Goal: Task Accomplishment & Management: Contribute content

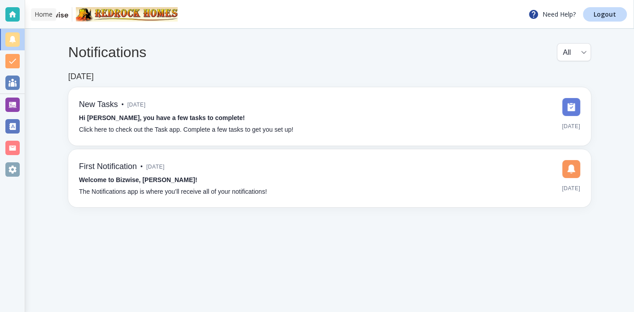
click at [12, 13] on div at bounding box center [12, 14] width 14 height 14
click at [12, 101] on div at bounding box center [12, 104] width 14 height 14
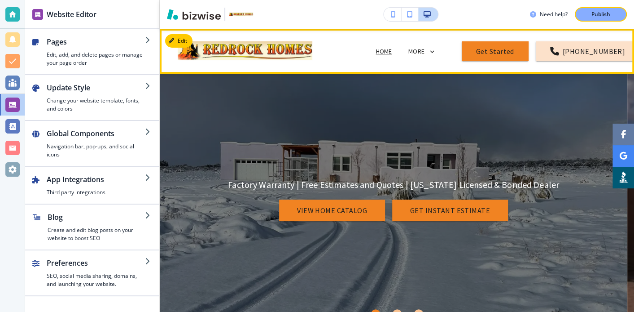
click at [428, 53] on icon at bounding box center [432, 52] width 8 height 8
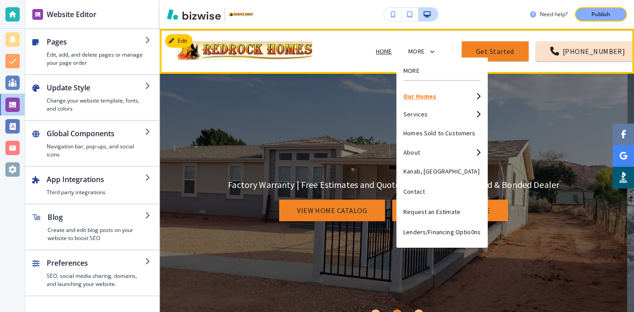
click at [427, 95] on p "Our Homes" at bounding box center [438, 96] width 69 height 6
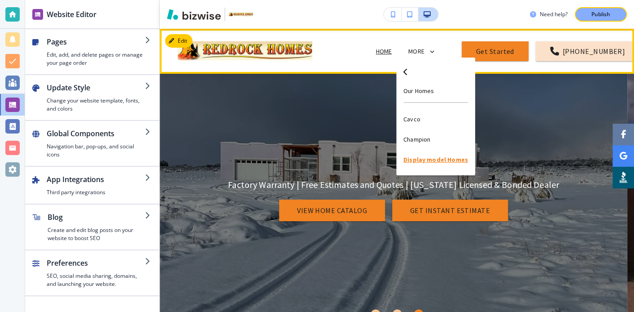
click at [425, 160] on p "Display model Homes" at bounding box center [436, 160] width 65 height 20
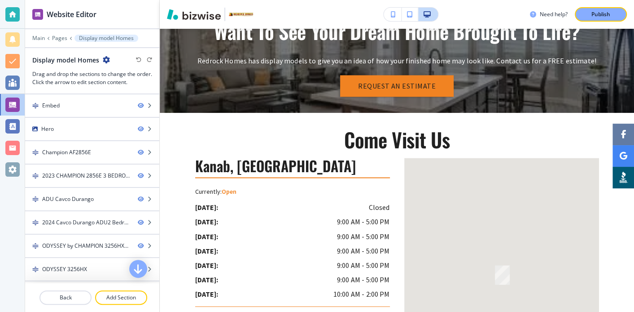
scroll to position [4909, 0]
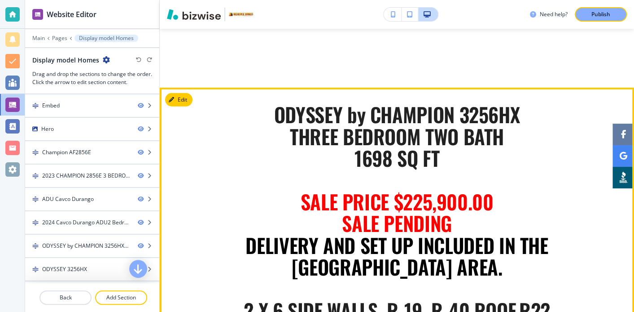
scroll to position [1556, 0]
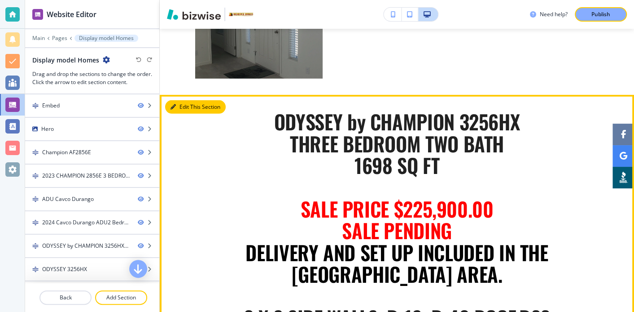
click at [182, 111] on button "Edit This Section" at bounding box center [195, 106] width 61 height 13
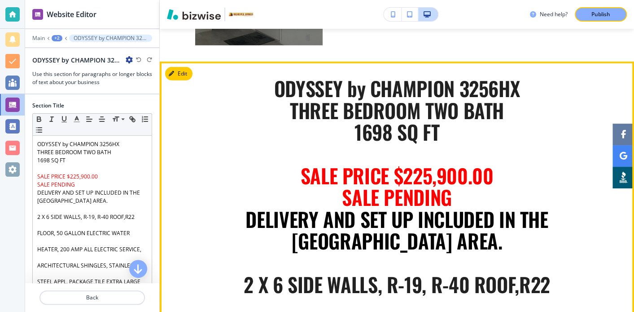
scroll to position [1627, 0]
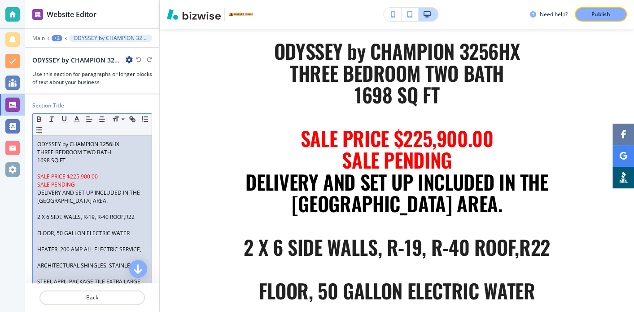
drag, startPoint x: 78, startPoint y: 183, endPoint x: 8, endPoint y: 183, distance: 69.6
click at [35, 182] on div "ODYSSEY by CHAMPION 3256HX THREE BEDROOM TWO BATH 1698 SQ FT SALE PRICE $225,90…" at bounding box center [92, 266] width 119 height 260
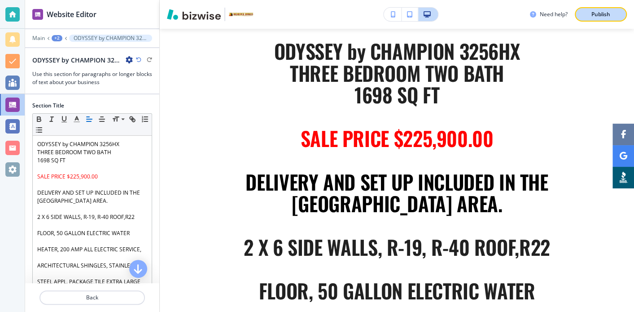
click at [597, 14] on p "Publish" at bounding box center [601, 14] width 19 height 8
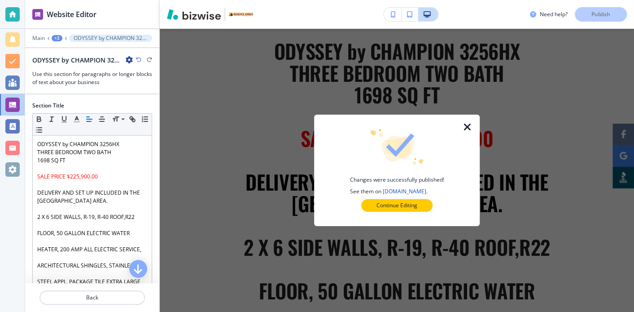
click at [466, 126] on icon "button" at bounding box center [467, 127] width 11 height 11
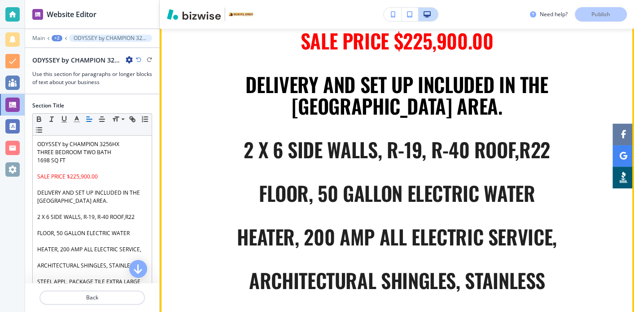
scroll to position [1686, 0]
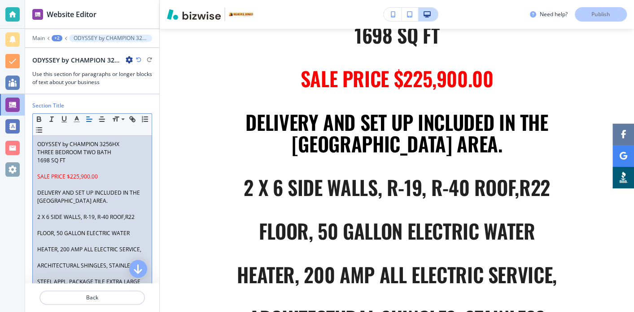
click at [102, 175] on p "SALE PRICE $225,900.00" at bounding box center [92, 176] width 110 height 8
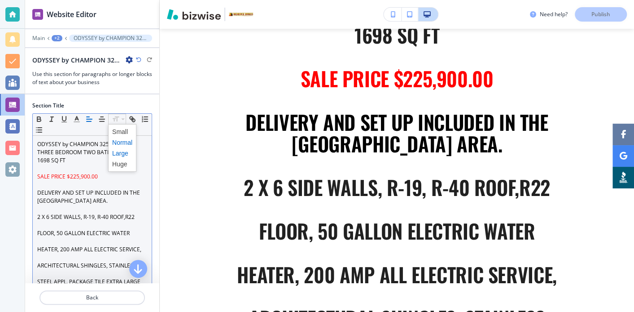
click at [115, 150] on span at bounding box center [122, 153] width 20 height 11
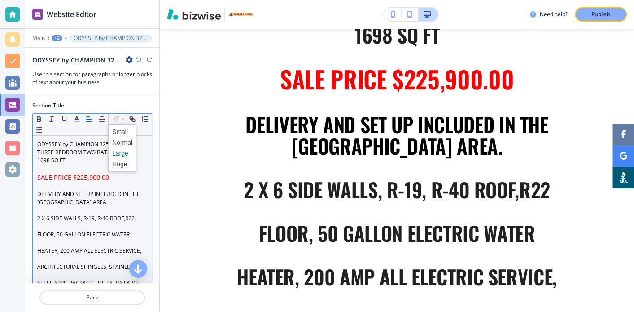
click at [119, 162] on span at bounding box center [122, 163] width 20 height 11
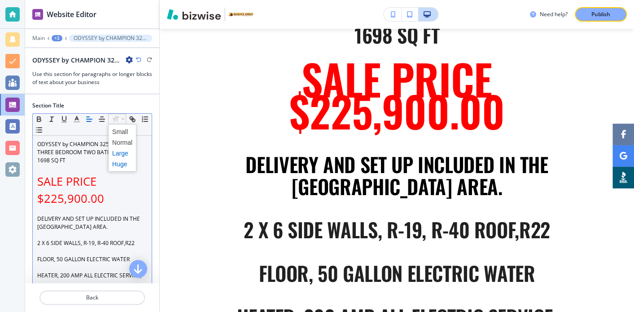
click at [122, 150] on span at bounding box center [122, 153] width 20 height 11
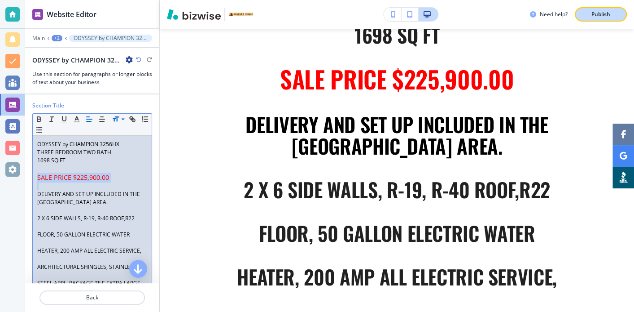
click at [597, 12] on p "Publish" at bounding box center [601, 14] width 19 height 8
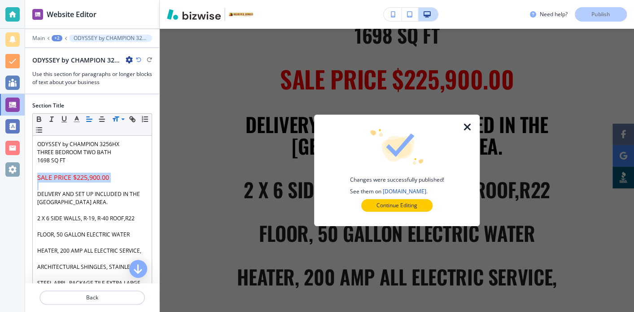
click at [467, 126] on icon "button" at bounding box center [467, 127] width 11 height 11
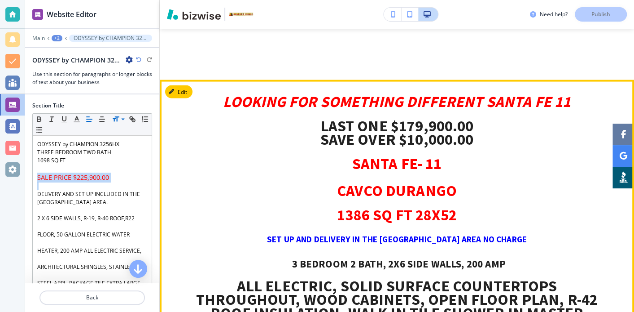
scroll to position [3123, 0]
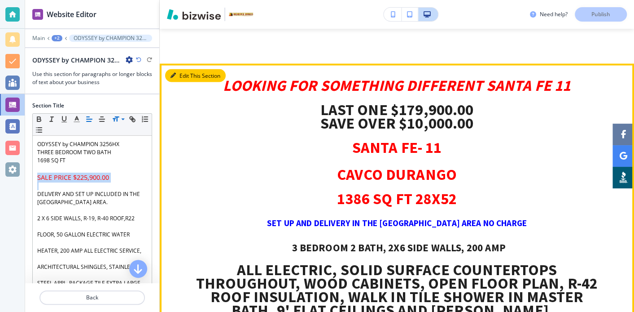
click at [177, 69] on button "Edit This Section" at bounding box center [195, 75] width 61 height 13
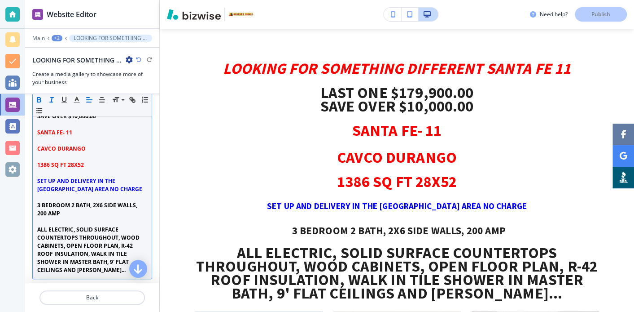
scroll to position [60, 0]
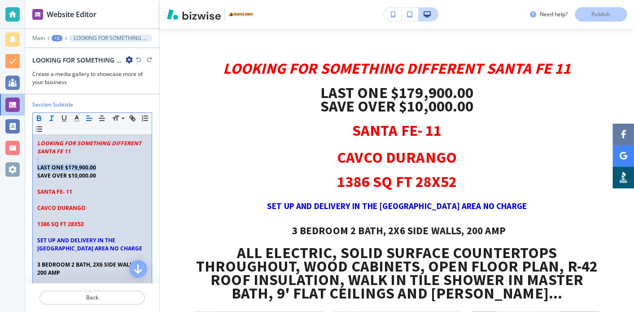
drag, startPoint x: 101, startPoint y: 166, endPoint x: 36, endPoint y: 161, distance: 65.7
click at [36, 161] on div "LOOKING FOR SOMETHING DIFFERENT SANTA FE 11 LAST ONE $179,900.00 SAVE OVER $10,…" at bounding box center [92, 236] width 119 height 203
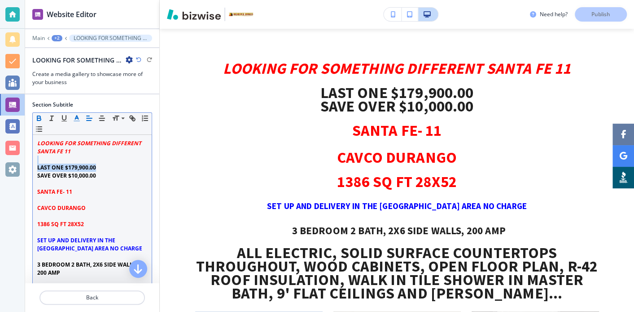
click at [77, 118] on line "button" at bounding box center [76, 118] width 2 height 0
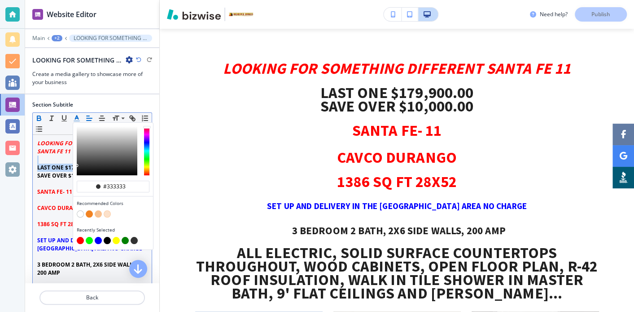
click at [97, 238] on button "button" at bounding box center [98, 240] width 7 height 7
type input "#0000ff"
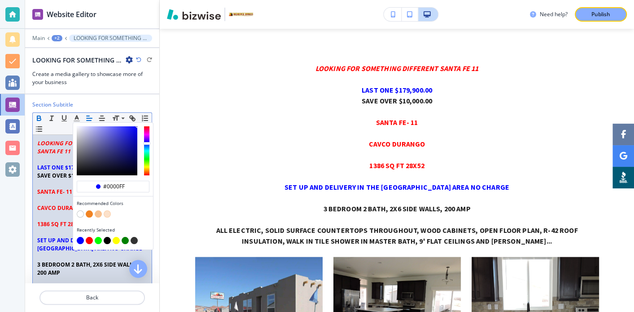
click at [52, 185] on p at bounding box center [92, 184] width 110 height 8
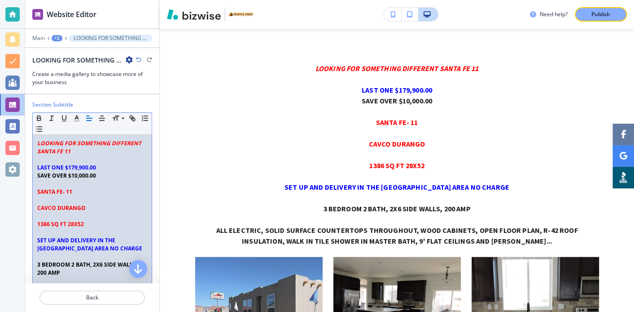
click at [109, 163] on p "LAST ONE $179,900.00" at bounding box center [92, 167] width 110 height 8
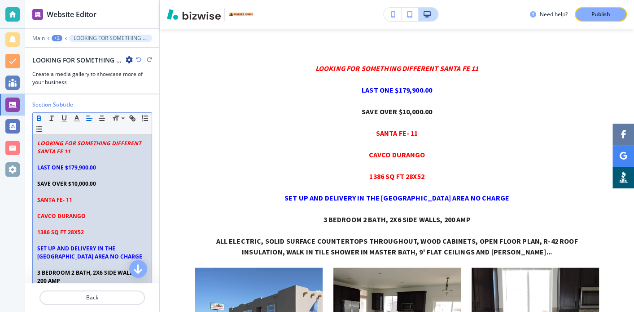
click at [104, 167] on p "LAST ONE $179,900.00" at bounding box center [92, 167] width 110 height 8
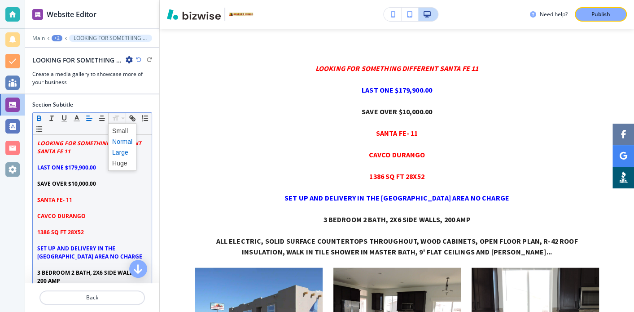
click at [120, 151] on span at bounding box center [122, 152] width 20 height 11
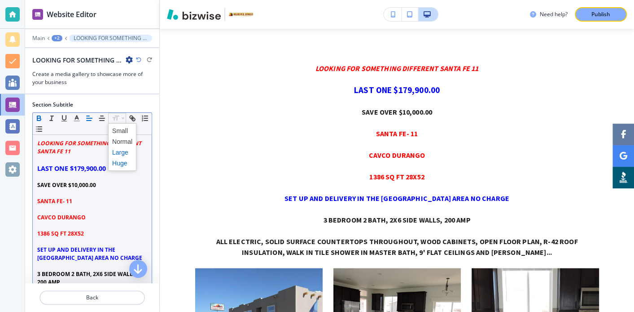
click at [117, 161] on span at bounding box center [122, 163] width 20 height 11
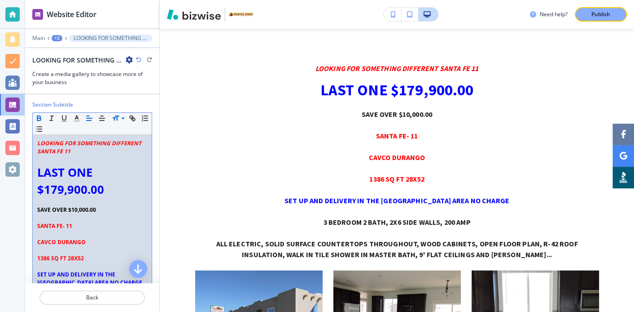
click at [111, 206] on p "SAVE OVER $10,000.00" at bounding box center [92, 210] width 110 height 8
drag, startPoint x: 107, startPoint y: 209, endPoint x: 63, endPoint y: 202, distance: 44.6
click at [40, 206] on p "SAVE OVER $10,000.00" at bounding box center [92, 210] width 110 height 8
drag, startPoint x: 35, startPoint y: 206, endPoint x: 106, endPoint y: 210, distance: 70.6
click at [106, 210] on div "LOOKING FOR SOMETHING DIFFERENT SANTA FE 11 LAST ONE $179,900.00 SAVE OVER $10,…" at bounding box center [92, 254] width 119 height 238
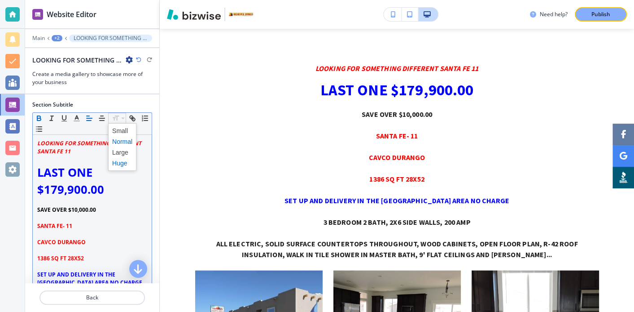
click at [116, 160] on span at bounding box center [122, 163] width 20 height 11
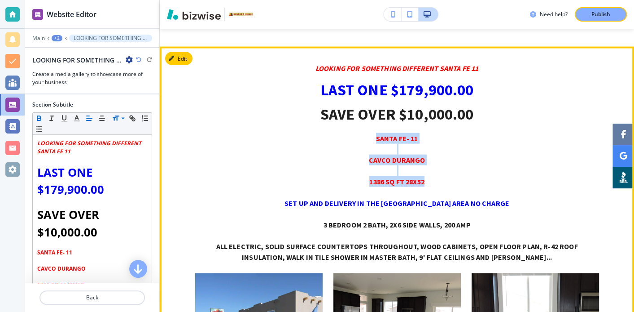
drag, startPoint x: 365, startPoint y: 119, endPoint x: 421, endPoint y: 167, distance: 74.1
click at [421, 167] on p "LOOKING FOR SOMETHING DIFFERENT SANTA FE 11 LAST ONE $179,900.00 SAVE OVER $10,…" at bounding box center [397, 168] width 404 height 210
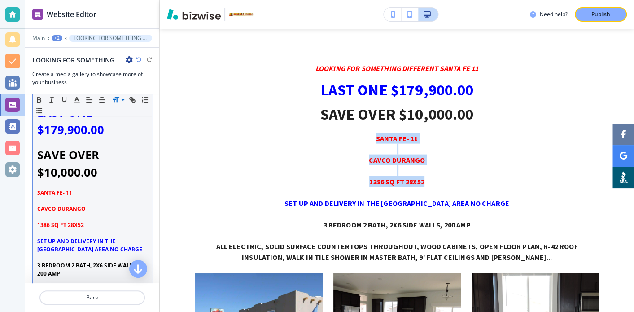
scroll to position [180, 0]
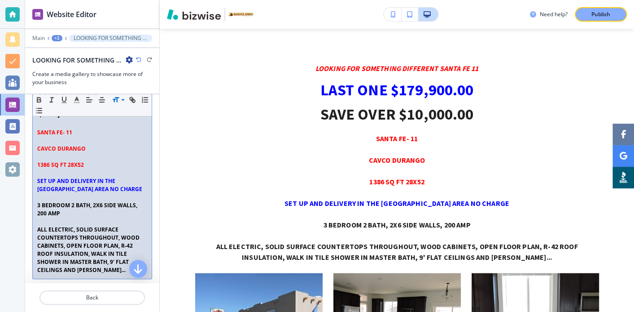
click at [100, 164] on p "1386 SQ FT 28X52" at bounding box center [92, 165] width 110 height 8
drag, startPoint x: 99, startPoint y: 164, endPoint x: 38, endPoint y: 129, distance: 70.2
click at [38, 130] on div "LOOKING FOR SOMETHING DIFFERENT SANTA FE 11 LAST ONE $179,900.00 SAVE OVER $10,…" at bounding box center [92, 147] width 119 height 264
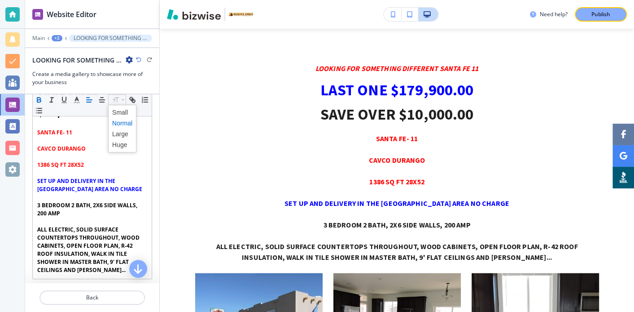
click at [120, 132] on span at bounding box center [122, 133] width 20 height 11
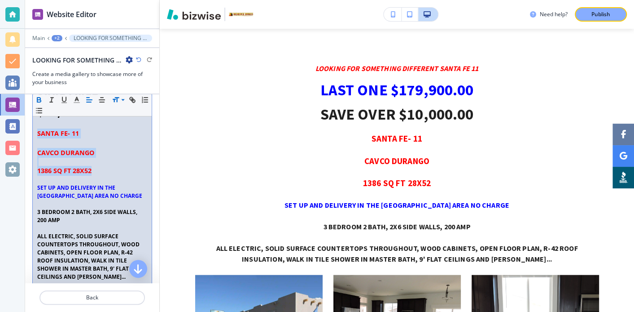
scroll to position [13, 0]
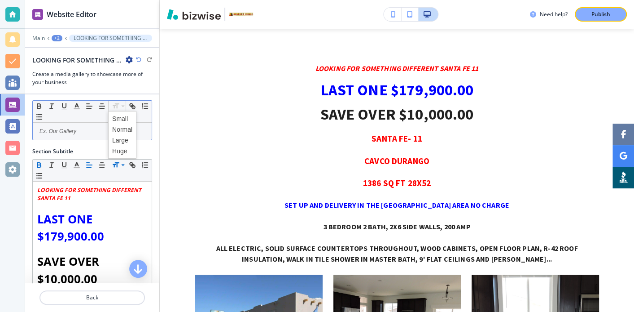
click at [120, 104] on div at bounding box center [118, 106] width 18 height 11
click at [122, 149] on span at bounding box center [122, 150] width 20 height 11
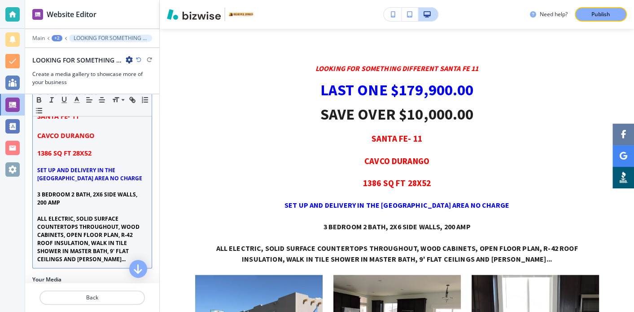
scroll to position [193, 0]
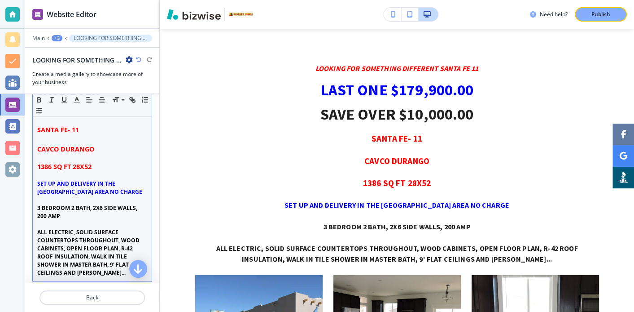
click at [92, 127] on p "SANTA FE- 11" at bounding box center [92, 130] width 110 height 10
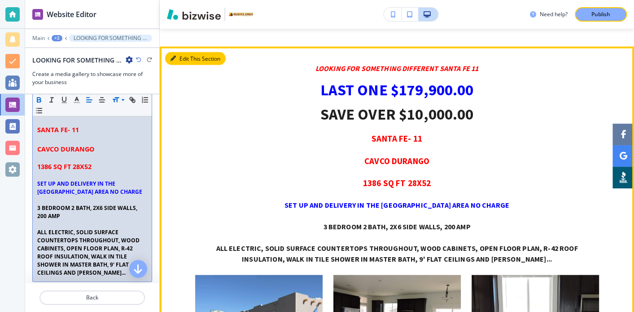
click at [176, 52] on button "Edit This Section" at bounding box center [195, 58] width 61 height 13
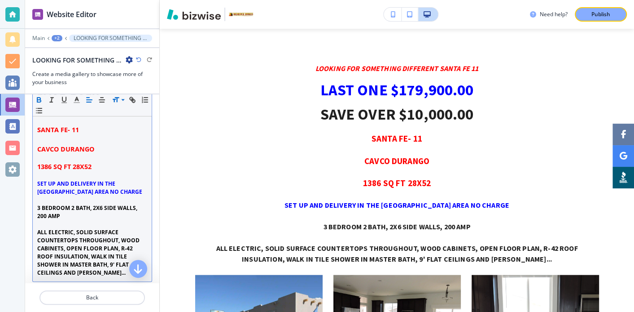
click at [85, 127] on p "SANTA FE- 11" at bounding box center [92, 130] width 110 height 10
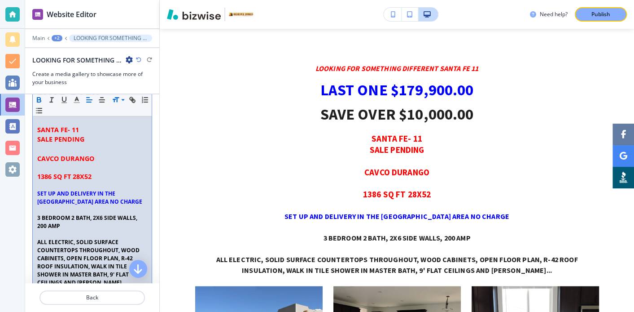
click at [90, 135] on p "SALE PENDING" at bounding box center [92, 139] width 110 height 10
click at [87, 126] on p "SANTA FE- 11" at bounding box center [92, 130] width 110 height 10
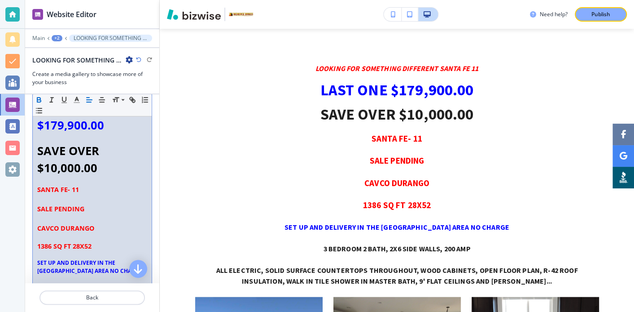
scroll to position [73, 0]
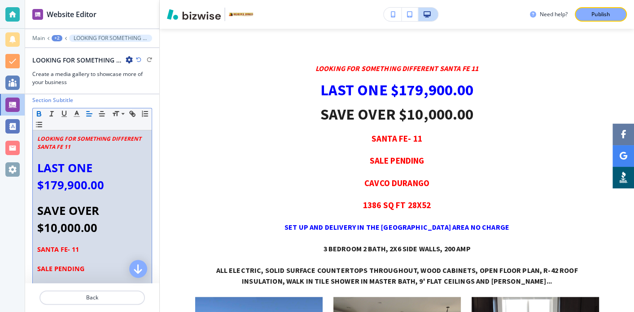
click at [99, 165] on p "LAST ONE $179,900.00" at bounding box center [92, 176] width 110 height 35
drag, startPoint x: 98, startPoint y: 165, endPoint x: 30, endPoint y: 152, distance: 69.4
click at [30, 153] on div "Section Subtitle Small Normal Large Huge LOOKING FOR SOMETHING DIFFERENT SANTA …" at bounding box center [92, 261] width 134 height 330
click at [104, 166] on p "LAST ONE $179,900.00" at bounding box center [92, 176] width 110 height 35
drag, startPoint x: 100, startPoint y: 165, endPoint x: 34, endPoint y: 159, distance: 66.3
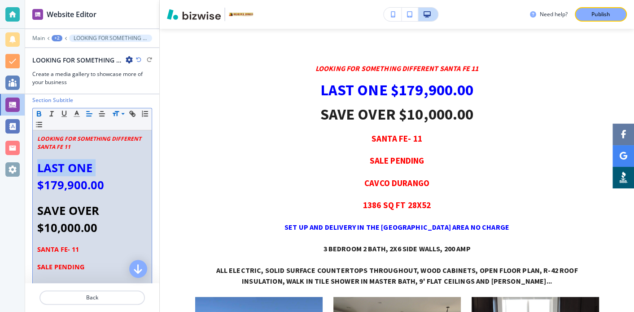
click at [35, 161] on div "LOOKING FOR SOMETHING DIFFERENT SANTA FE 11 LAST ONE $179,900.00 SAVE OVER $10,…" at bounding box center [92, 274] width 119 height 288
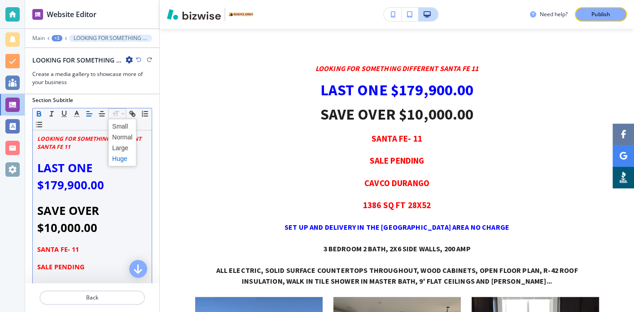
click at [112, 187] on p "LAST ONE $179,900.00" at bounding box center [92, 176] width 110 height 35
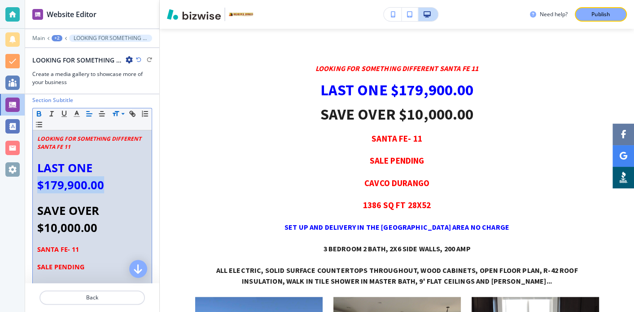
drag, startPoint x: 110, startPoint y: 185, endPoint x: 33, endPoint y: 179, distance: 77.4
click at [33, 179] on div "LOOKING FOR SOMETHING DIFFERENT SANTA FE 11 LAST ONE $179,900.00 SAVE OVER $10,…" at bounding box center [92, 274] width 119 height 288
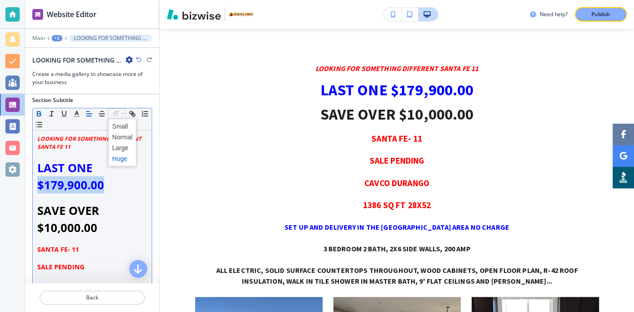
click at [123, 184] on p "LAST ONE $179,900.00" at bounding box center [92, 176] width 110 height 35
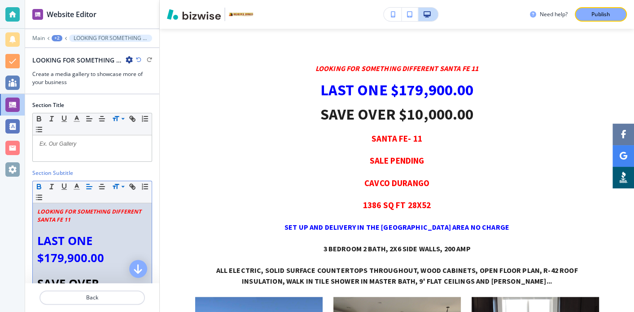
scroll to position [0, 0]
drag, startPoint x: 99, startPoint y: 215, endPoint x: 37, endPoint y: 209, distance: 62.2
click at [37, 210] on p "LOOKING FOR SOMETHING DIFFERENT SANTA FE 11" at bounding box center [92, 216] width 110 height 16
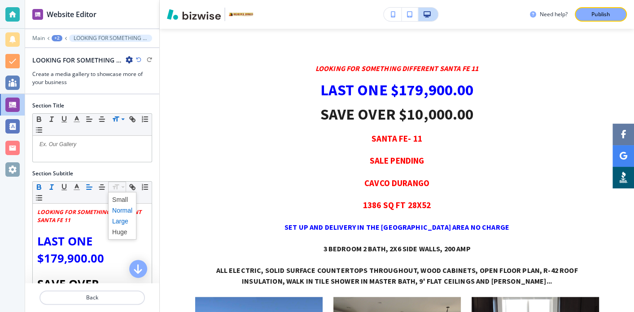
click at [119, 219] on span at bounding box center [122, 221] width 20 height 11
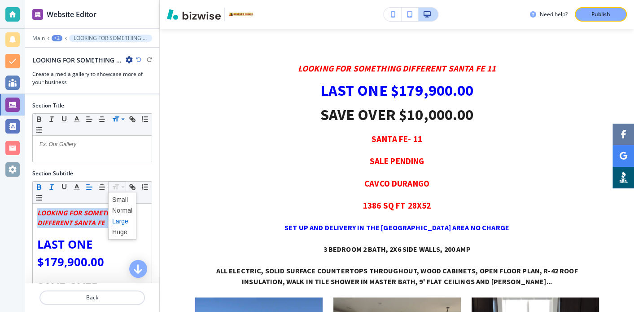
drag, startPoint x: 116, startPoint y: 182, endPoint x: 117, endPoint y: 187, distance: 5.6
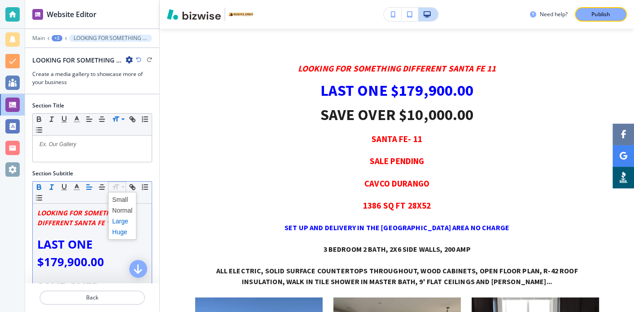
click at [123, 231] on span at bounding box center [122, 231] width 20 height 11
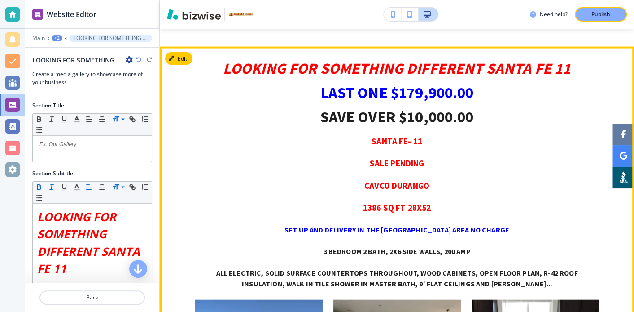
click at [426, 158] on p "SALE PENDING" at bounding box center [397, 163] width 404 height 11
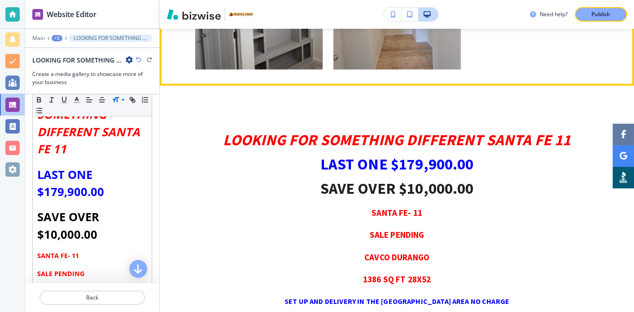
scroll to position [3020, 0]
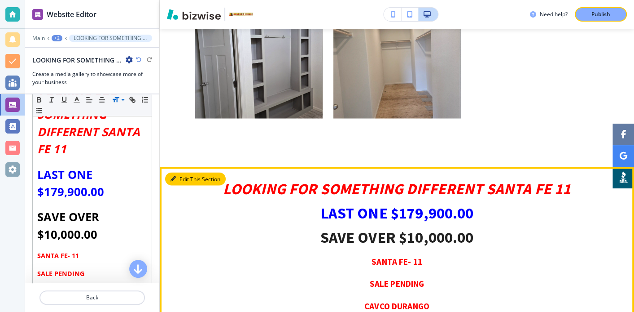
click at [174, 176] on icon "button" at bounding box center [173, 178] width 5 height 5
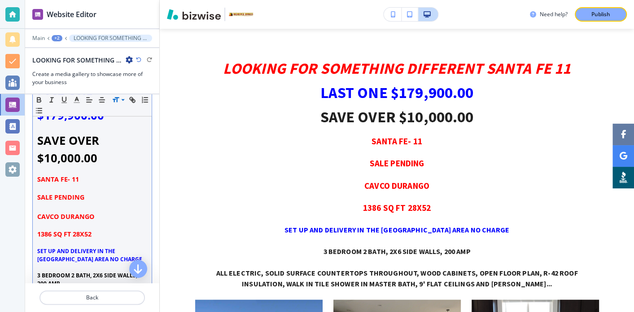
scroll to position [180, 0]
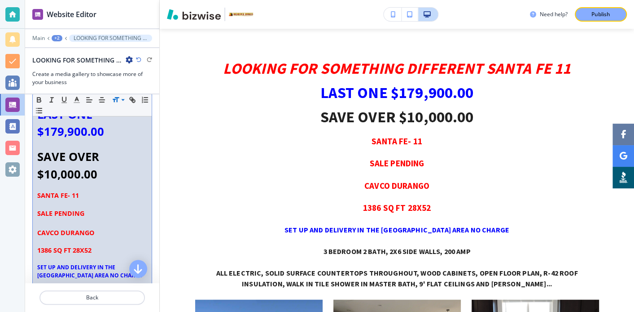
click at [88, 211] on p "SALE PENDING" at bounding box center [92, 213] width 110 height 10
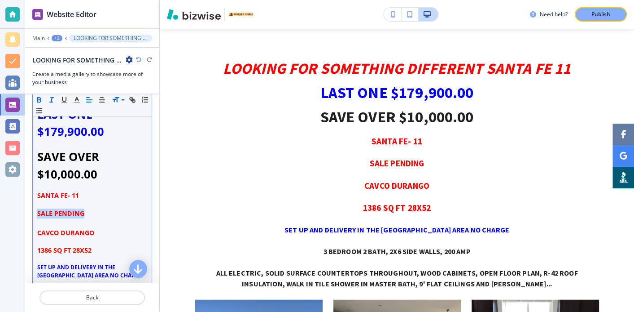
click at [53, 100] on icon "button" at bounding box center [52, 100] width 8 height 8
click at [78, 100] on icon "button" at bounding box center [77, 100] width 8 height 8
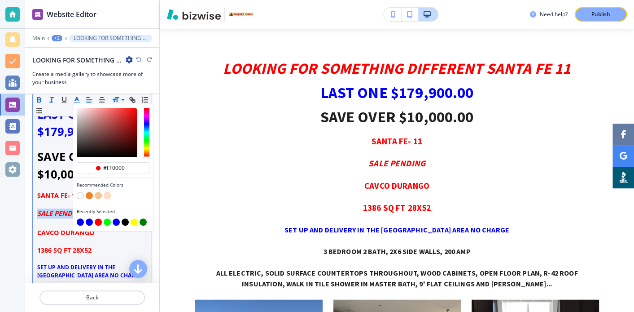
drag, startPoint x: 82, startPoint y: 219, endPoint x: 116, endPoint y: 220, distance: 34.1
click at [116, 220] on div "button" at bounding box center [113, 222] width 73 height 9
click at [116, 220] on button "button" at bounding box center [116, 221] width 7 height 7
type input "#0000ff"
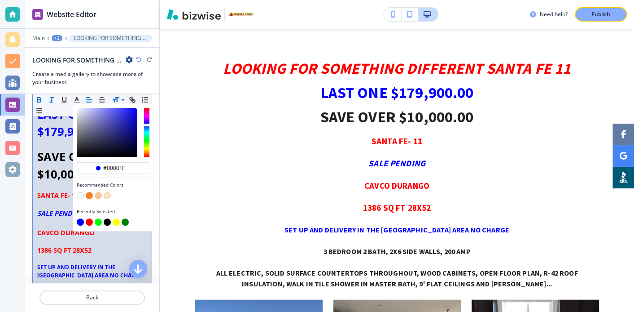
click at [129, 239] on p at bounding box center [92, 241] width 110 height 8
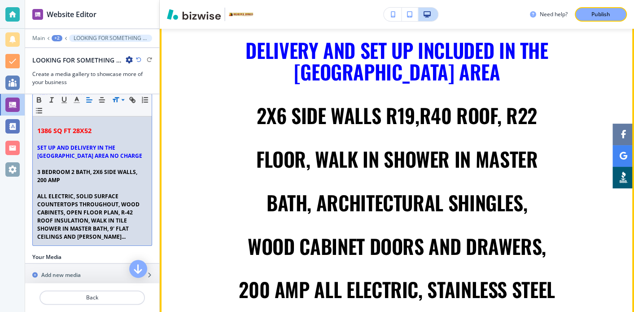
scroll to position [3739, 0]
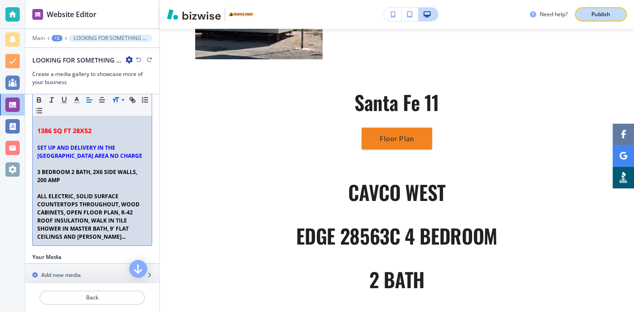
click at [605, 13] on p "Publish" at bounding box center [601, 14] width 19 height 8
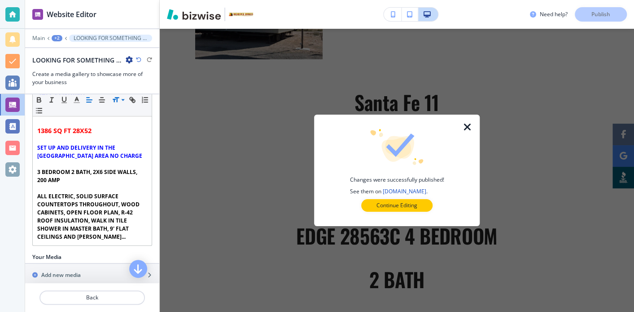
click at [467, 125] on icon "button" at bounding box center [467, 127] width 11 height 11
